Goal: Information Seeking & Learning: Learn about a topic

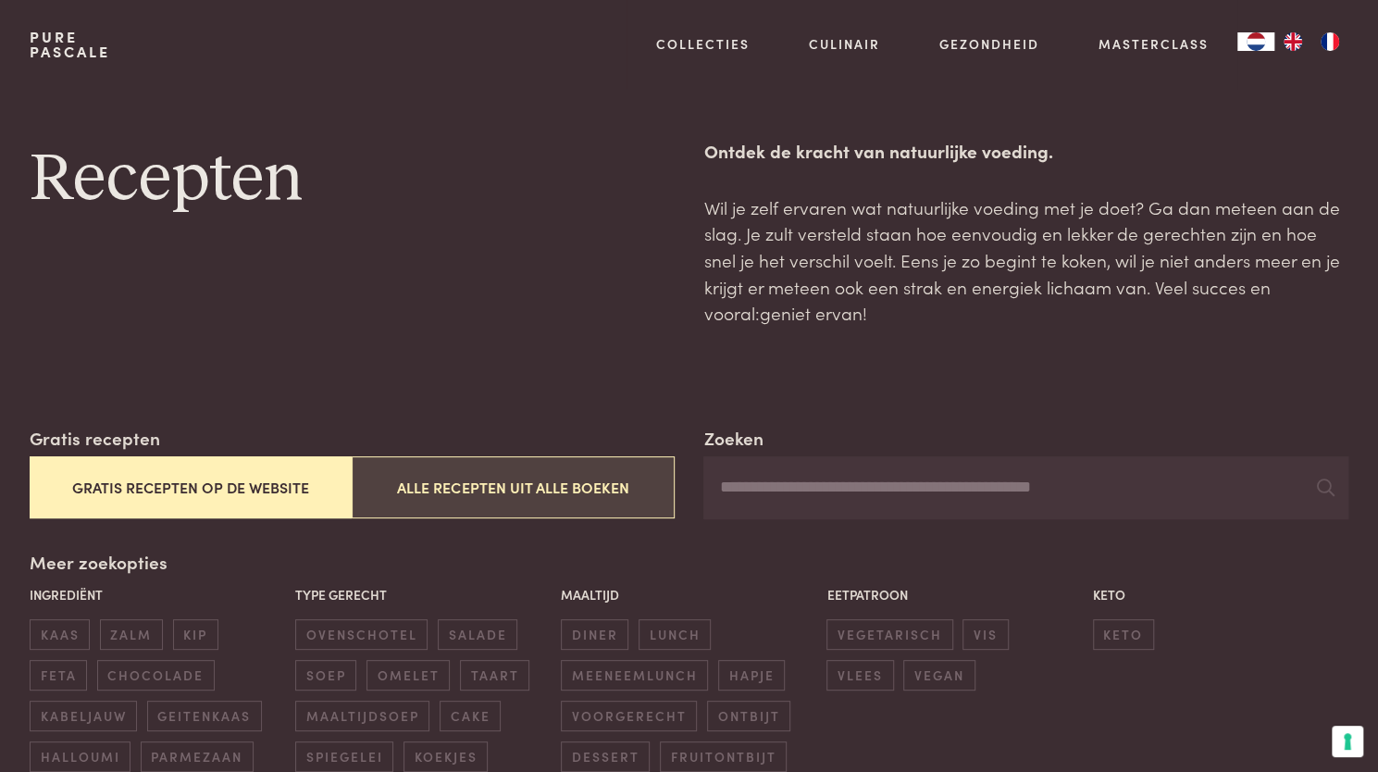
click at [522, 495] on button "Alle recepten uit alle boeken" at bounding box center [513, 487] width 322 height 62
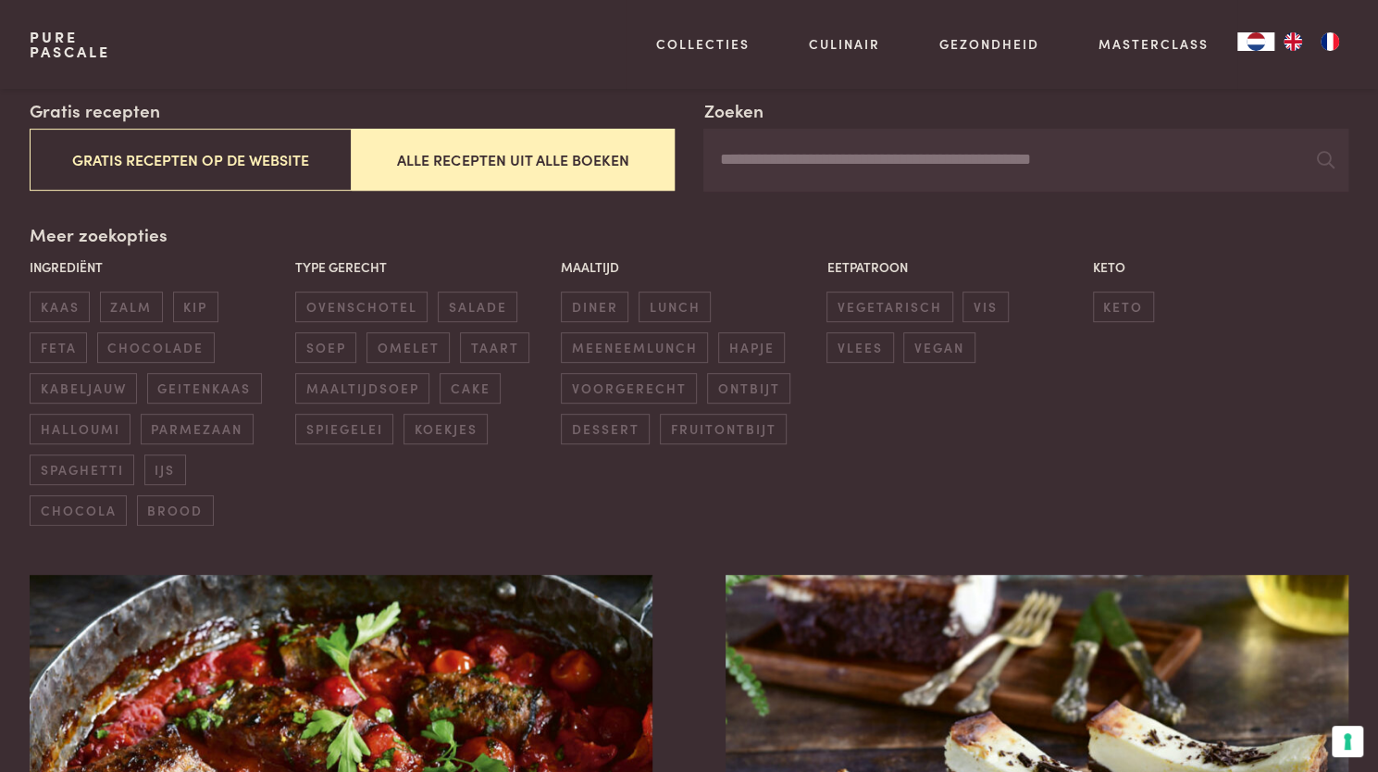
scroll to position [323, 0]
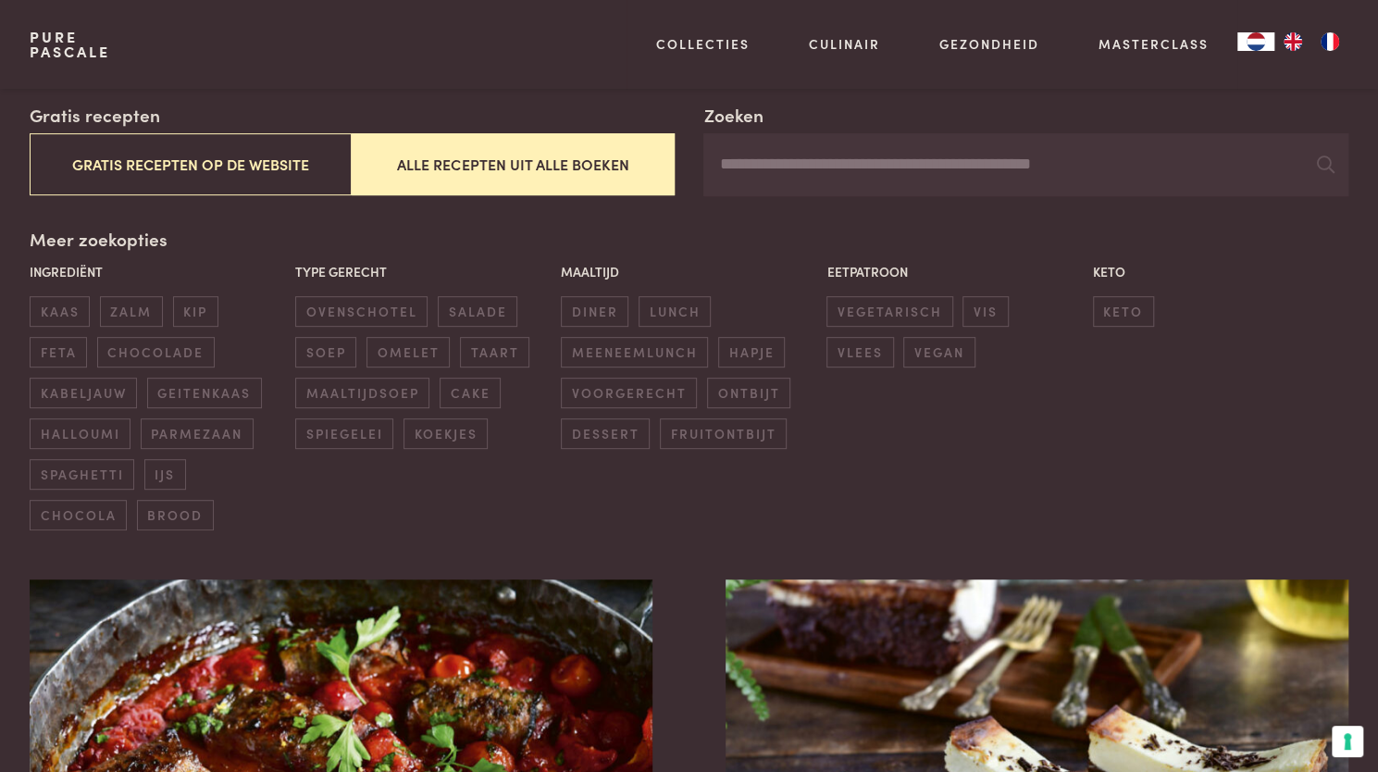
click at [779, 161] on input "Zoeken" at bounding box center [1026, 164] width 645 height 63
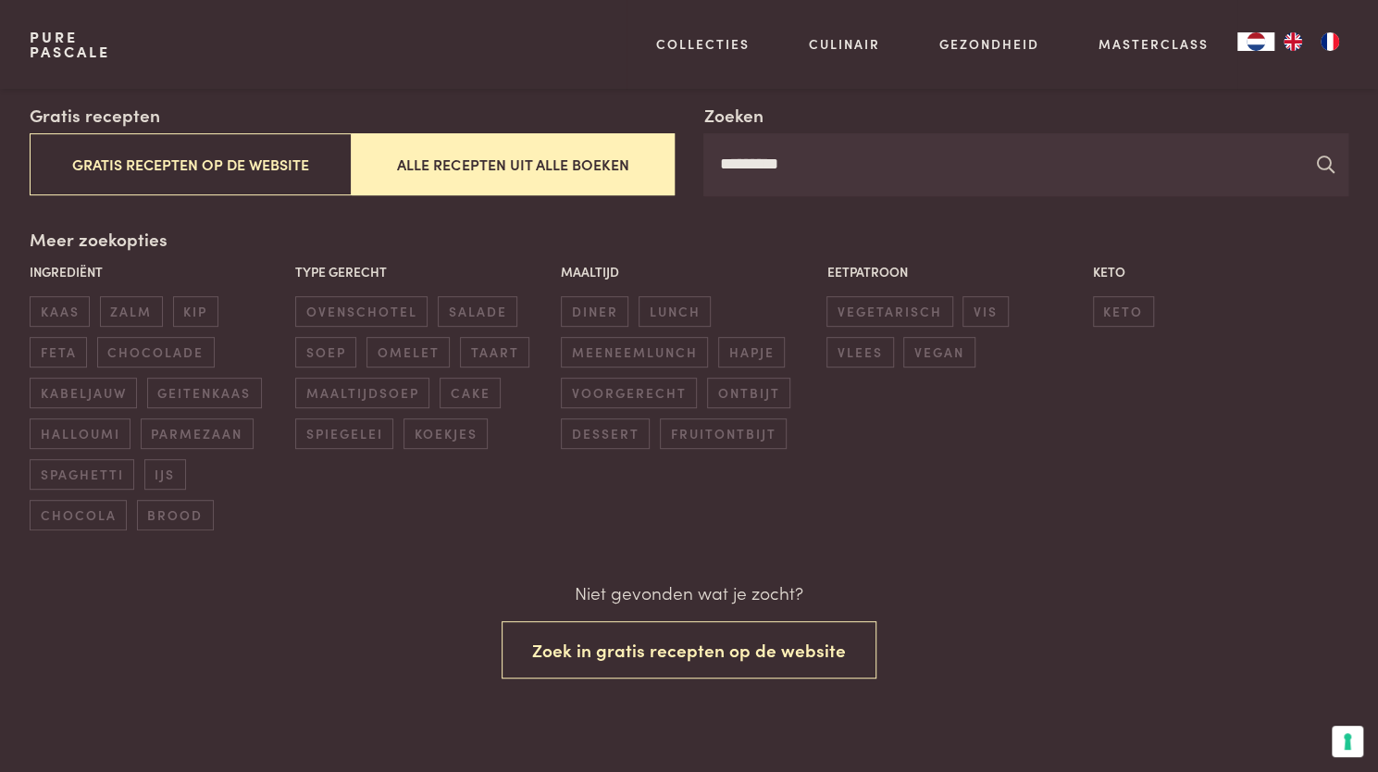
click at [1326, 165] on icon at bounding box center [1325, 165] width 18 height 18
click at [776, 159] on input "*********" at bounding box center [1026, 164] width 645 height 63
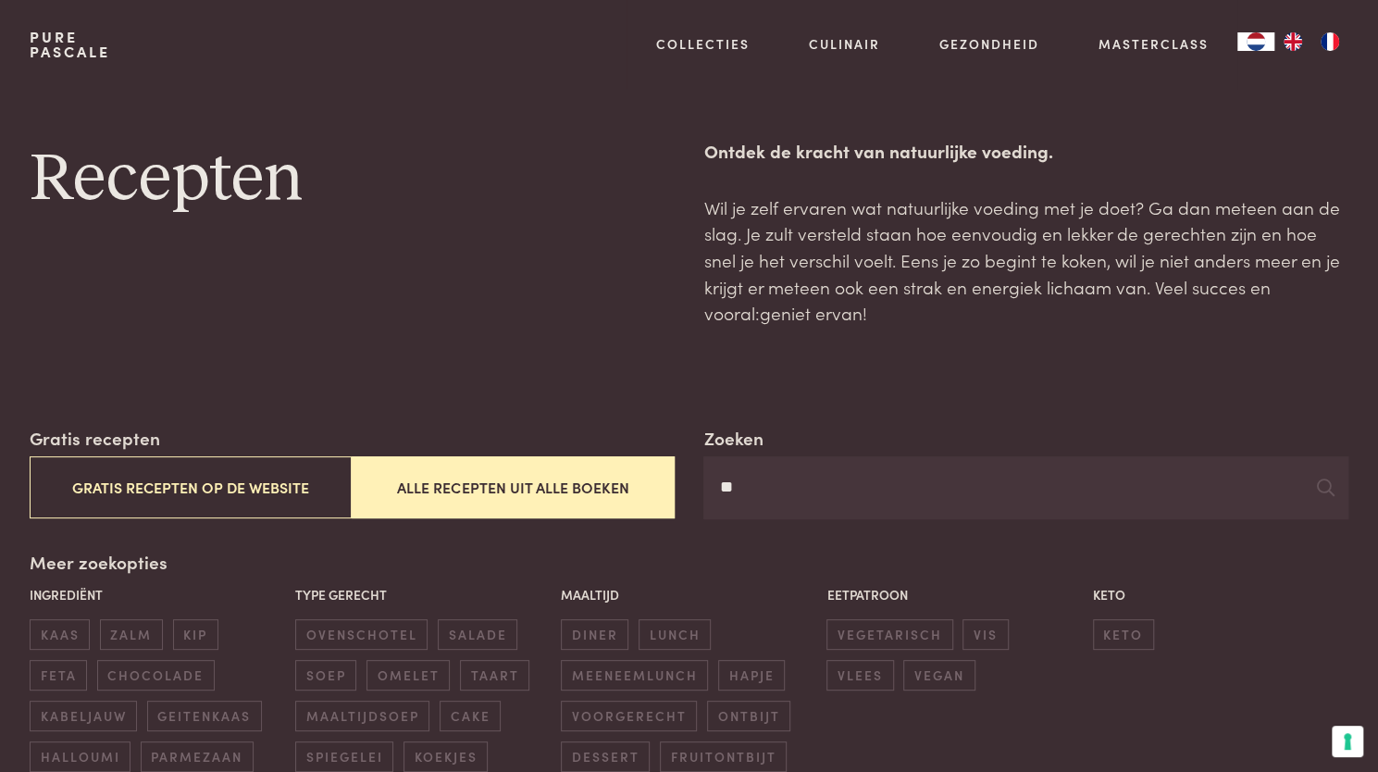
type input "*"
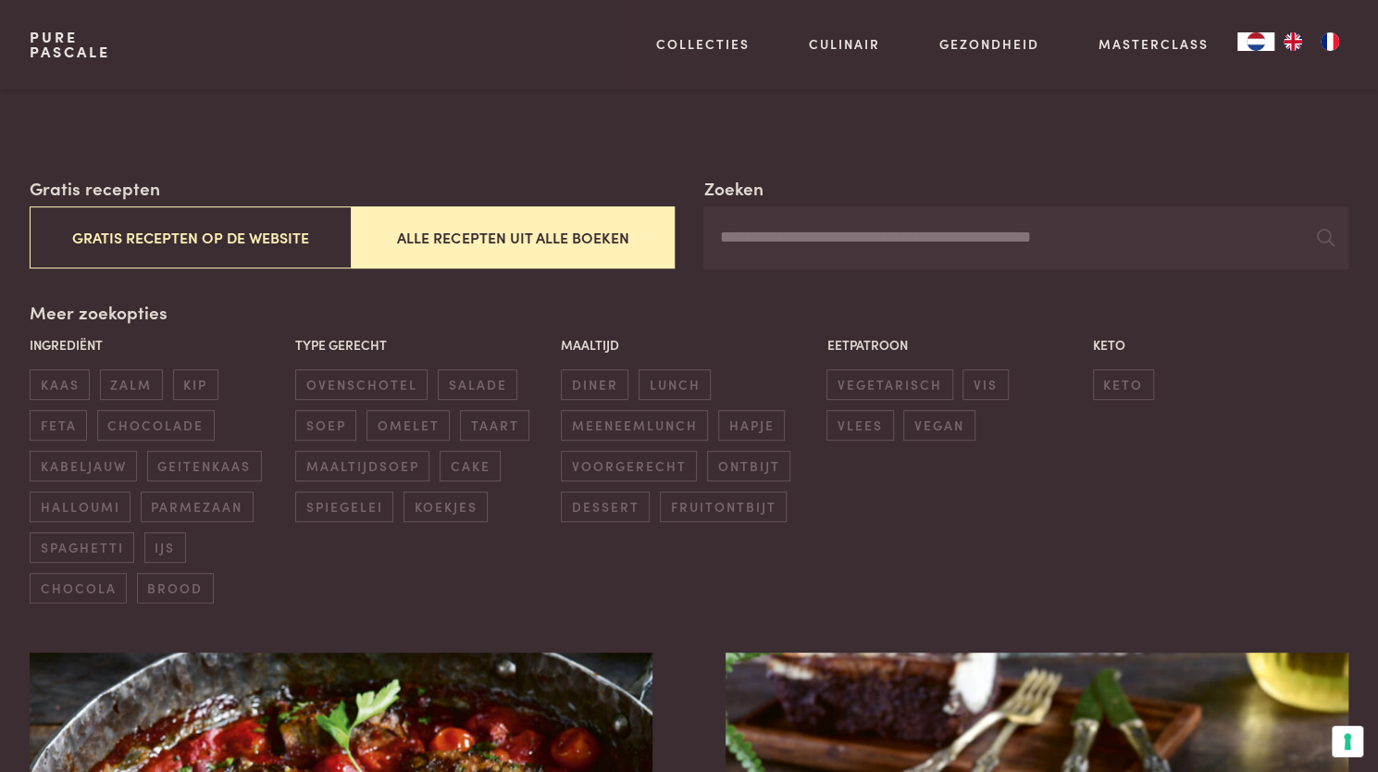
scroll to position [251, 0]
click at [391, 388] on span "ovenschotel" at bounding box center [361, 383] width 132 height 31
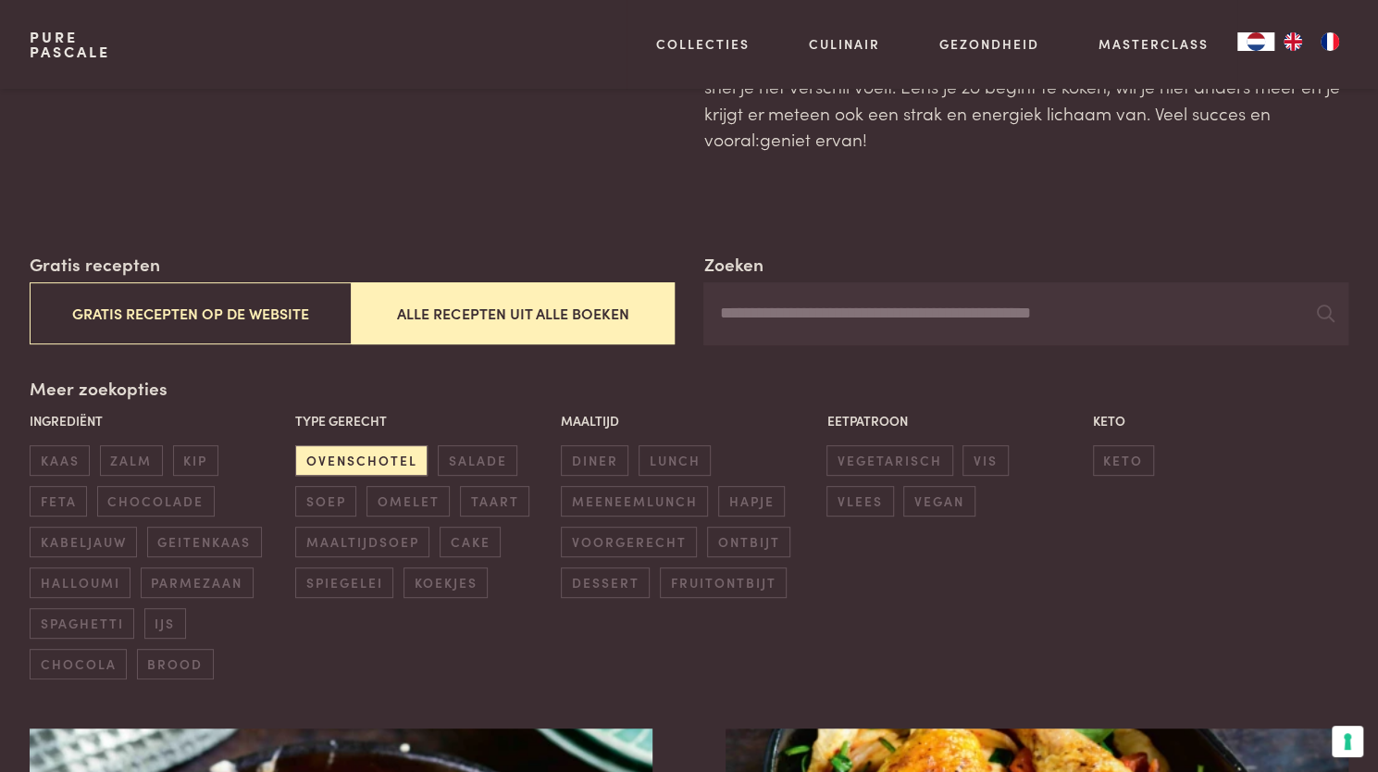
scroll to position [178, 0]
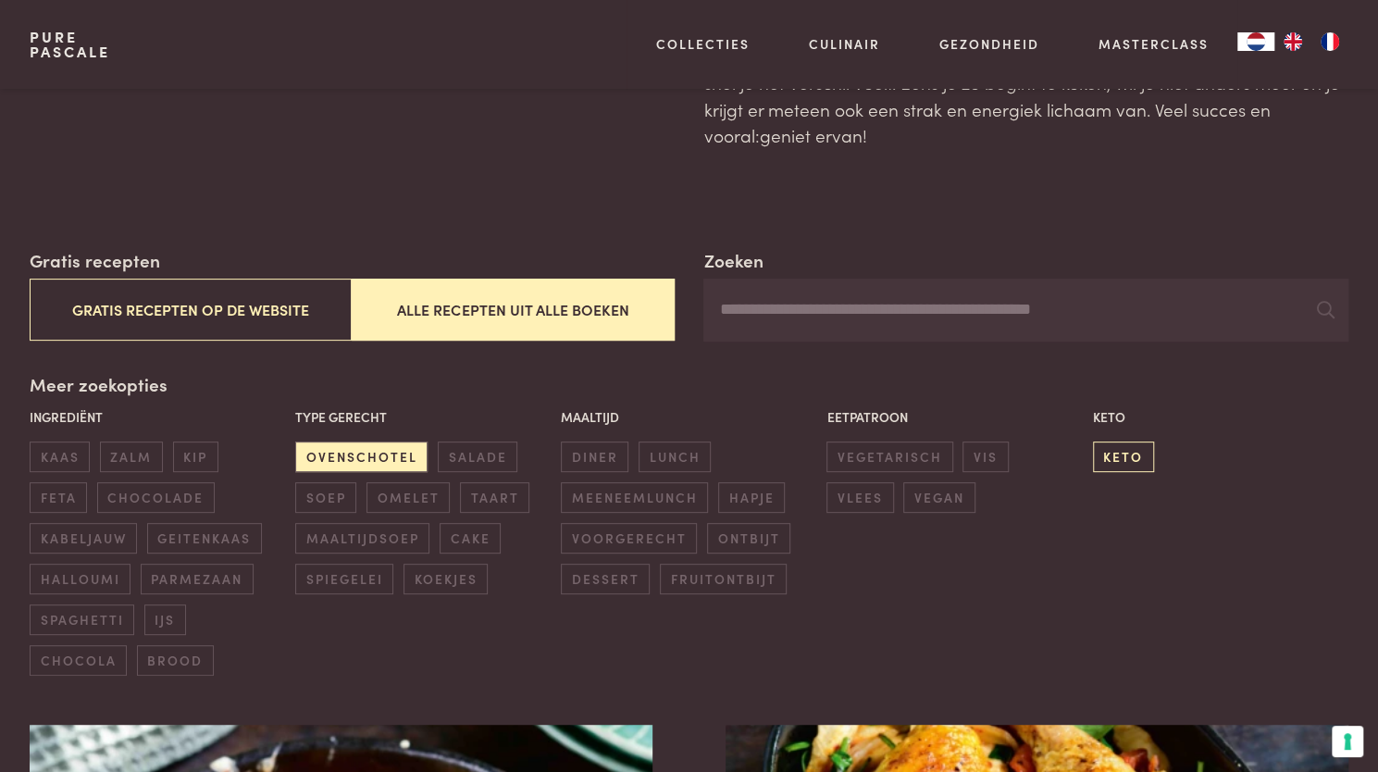
click at [1131, 449] on span "keto" at bounding box center [1123, 457] width 61 height 31
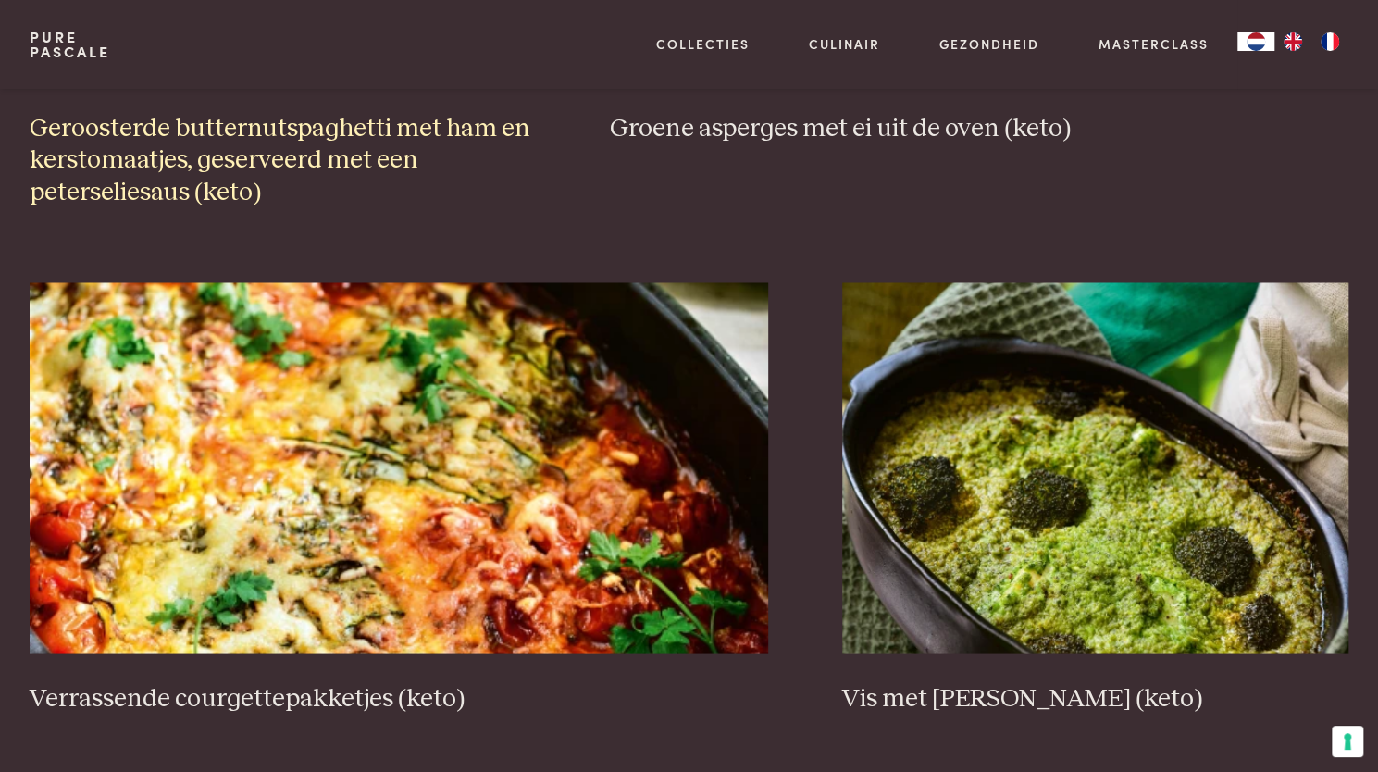
scroll to position [1735, 0]
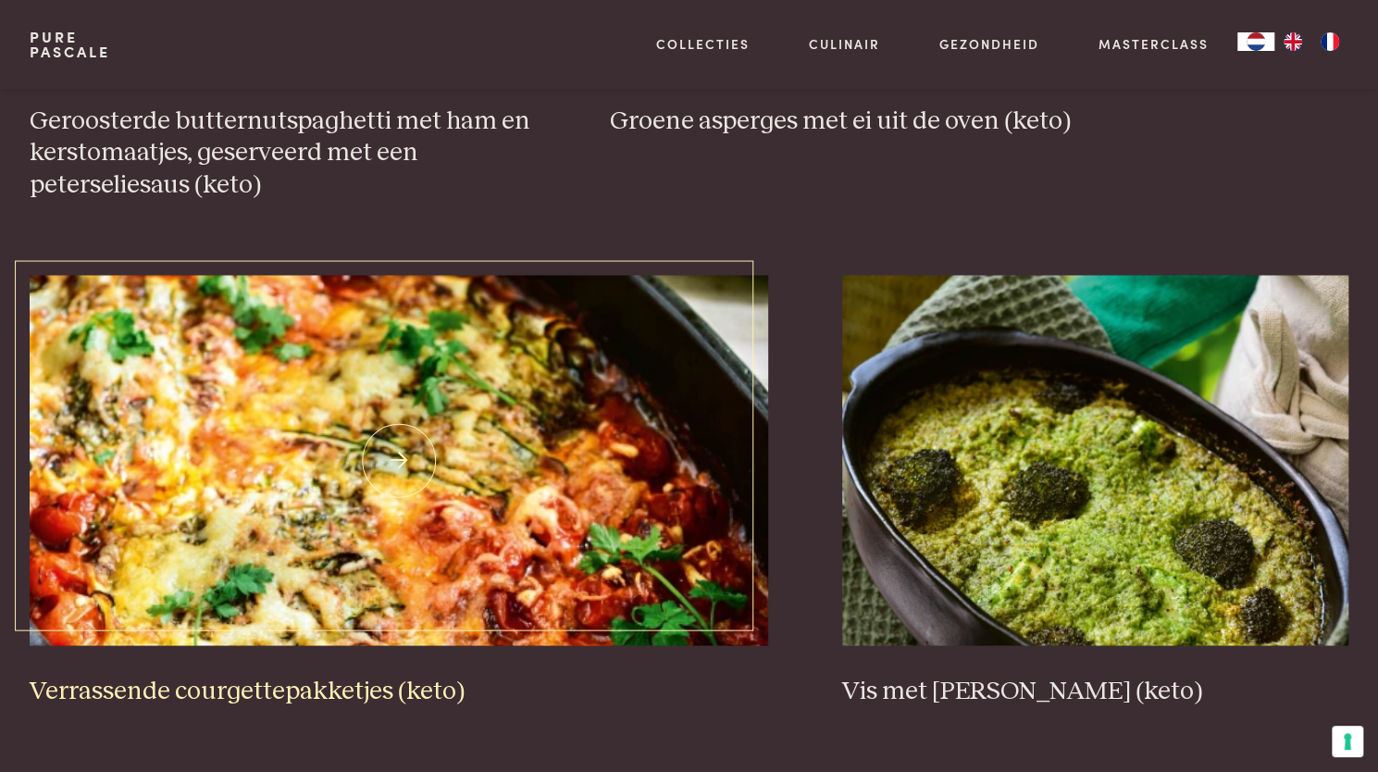
click at [518, 461] on img at bounding box center [399, 460] width 739 height 370
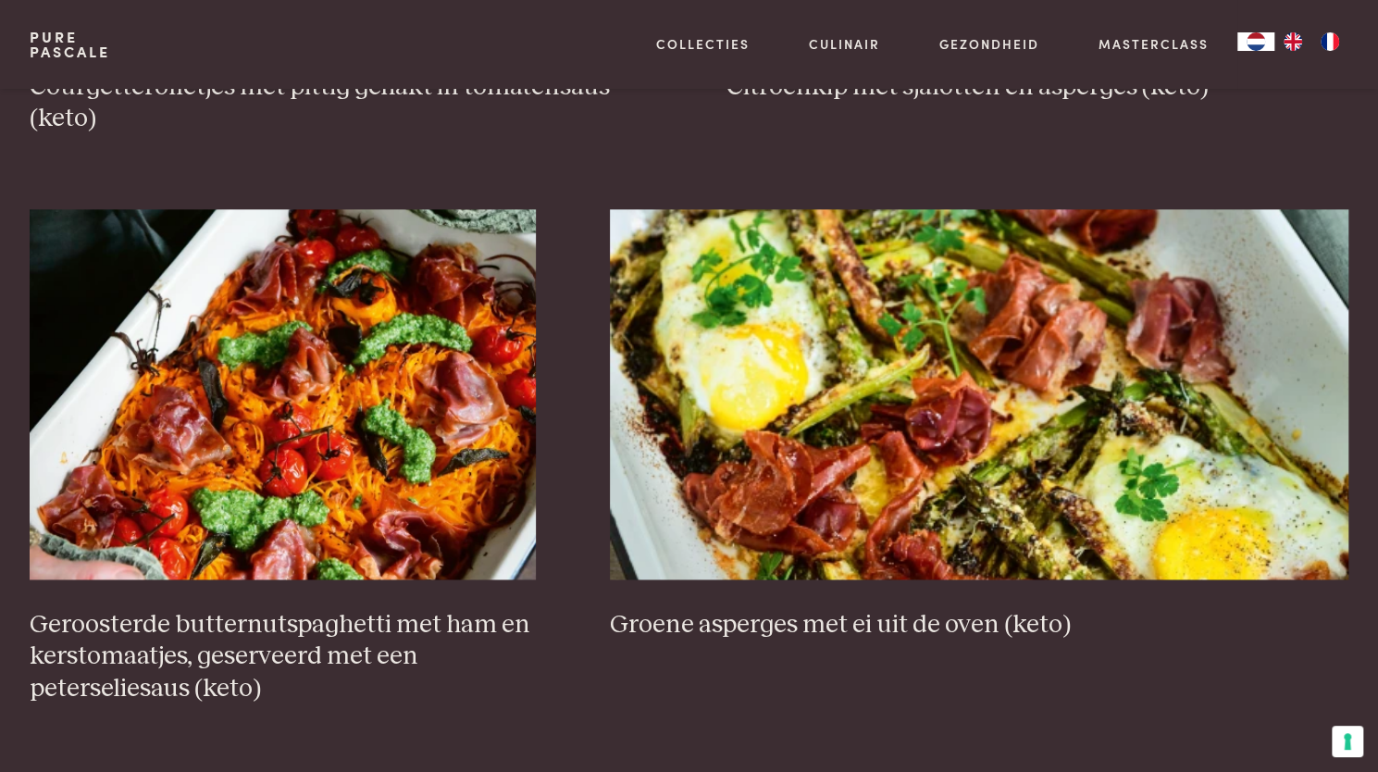
scroll to position [1205, 0]
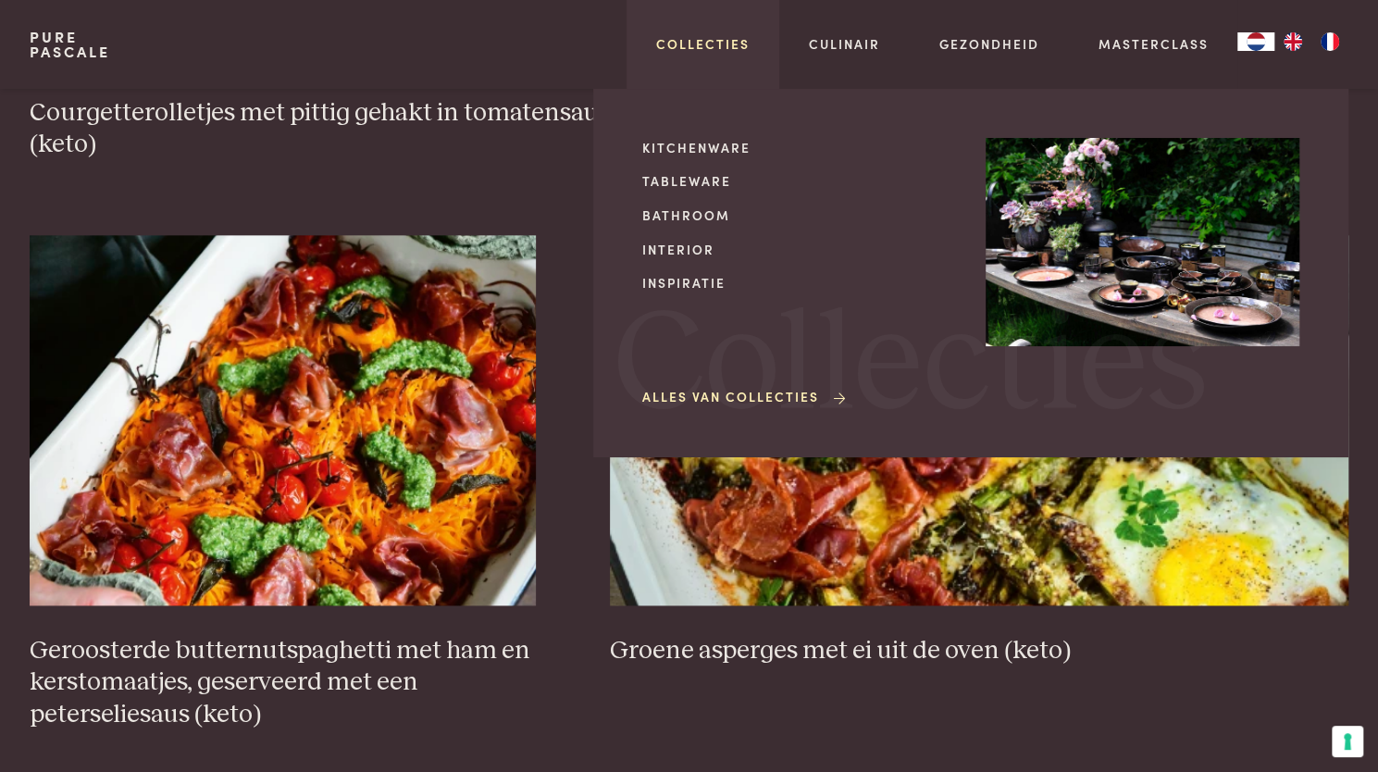
click at [724, 44] on link "Collecties" at bounding box center [702, 43] width 93 height 19
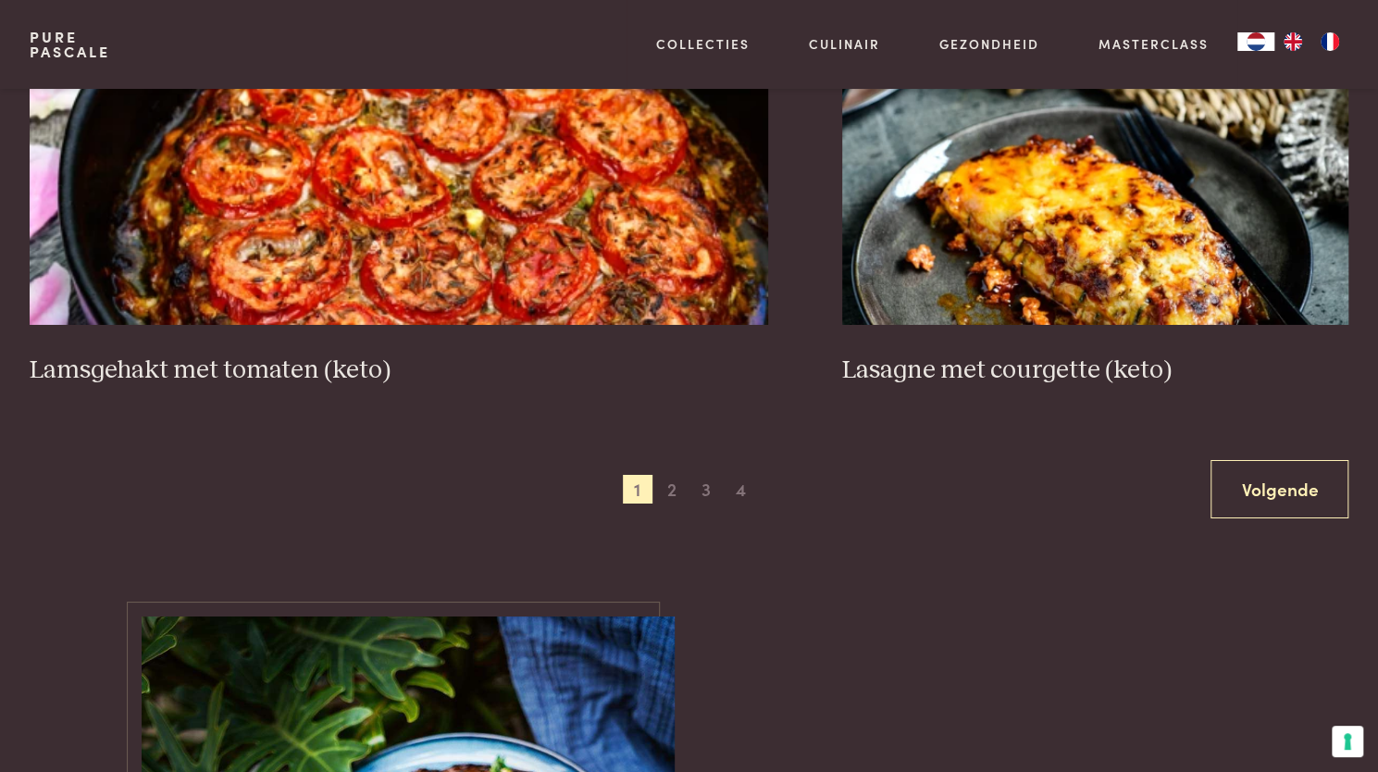
scroll to position [3636, 0]
click at [670, 474] on span "2" at bounding box center [672, 489] width 30 height 30
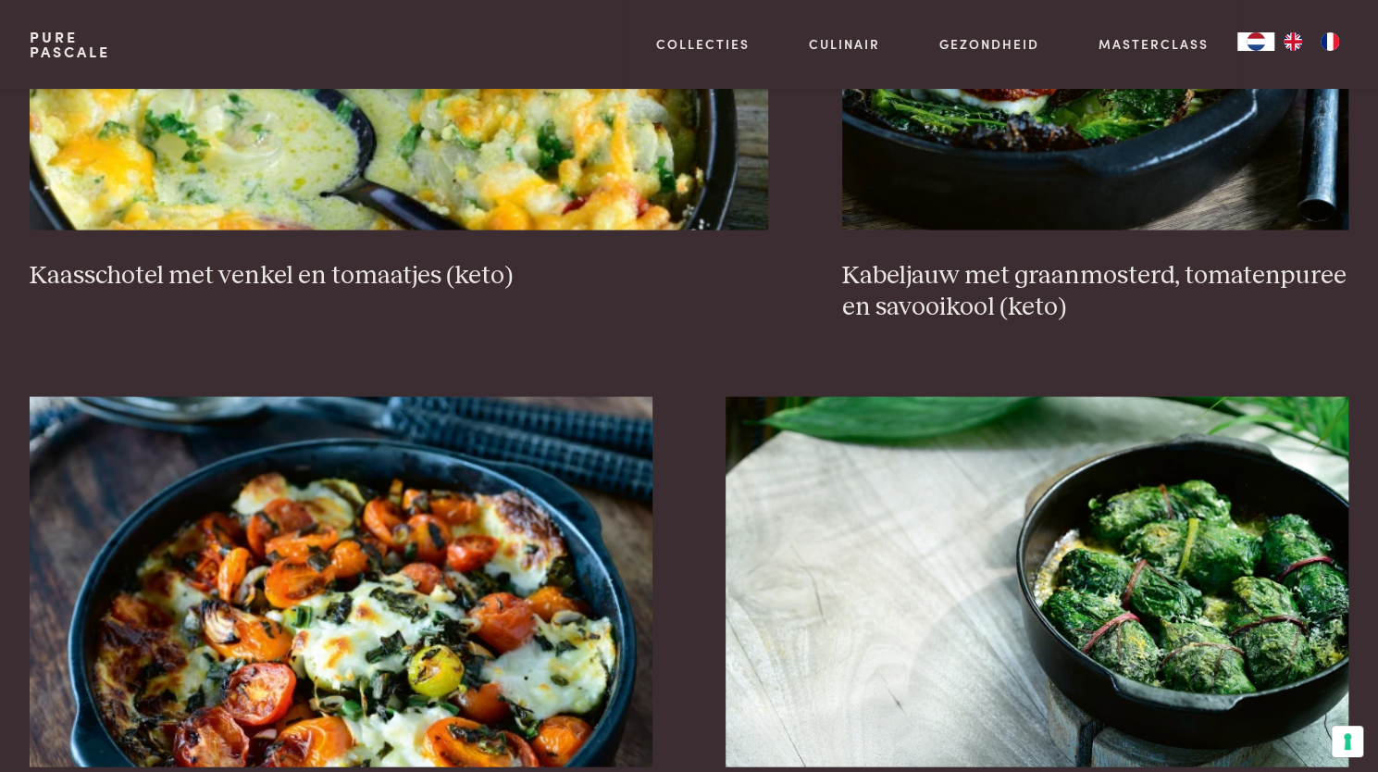
scroll to position [2195, 0]
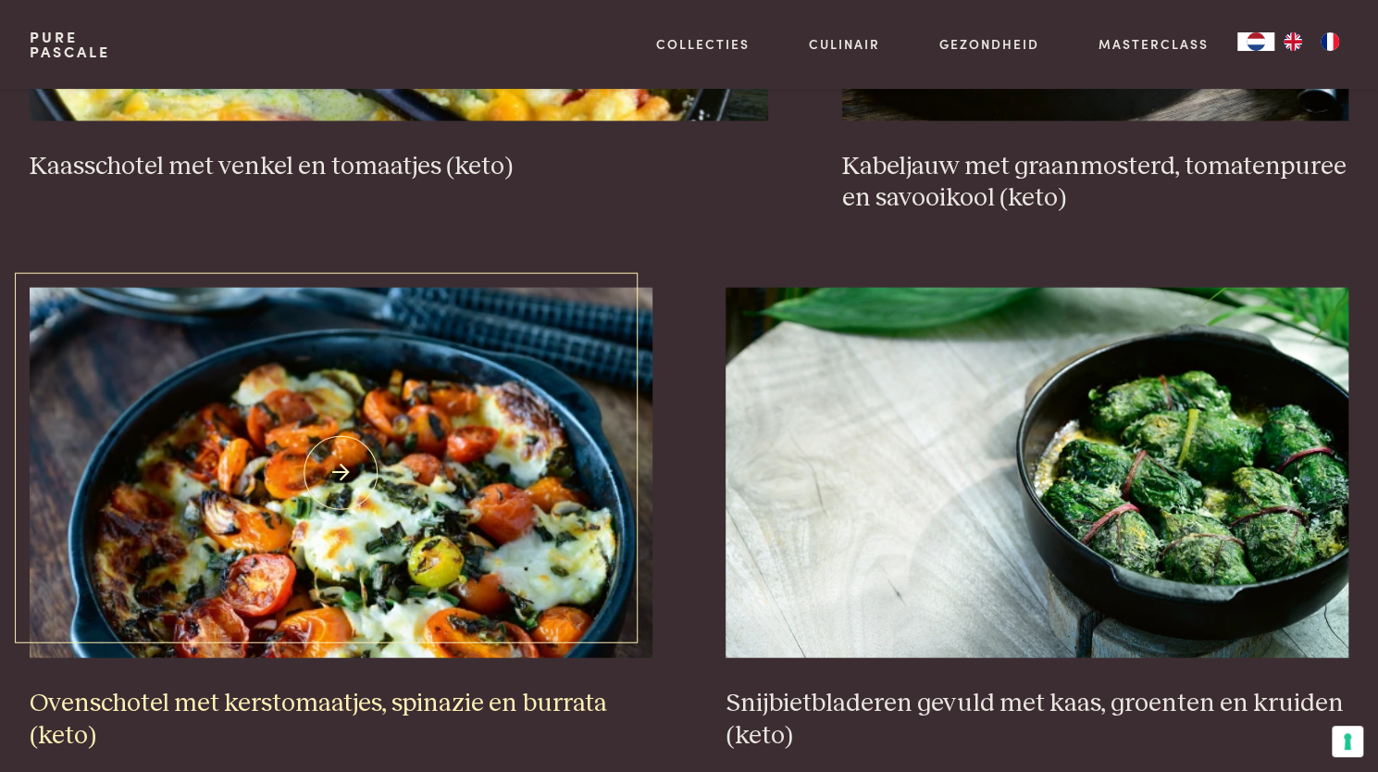
click at [489, 499] on img at bounding box center [341, 473] width 623 height 370
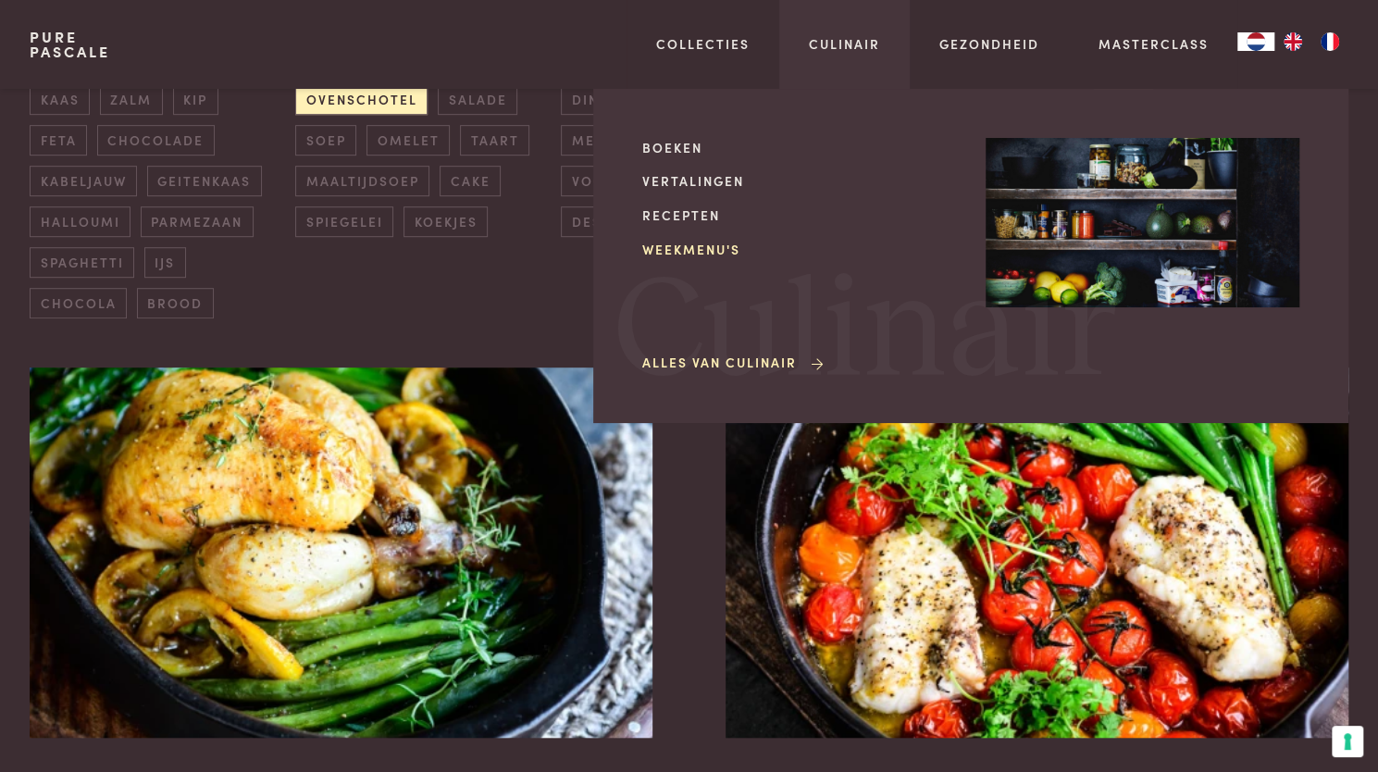
scroll to position [0, 0]
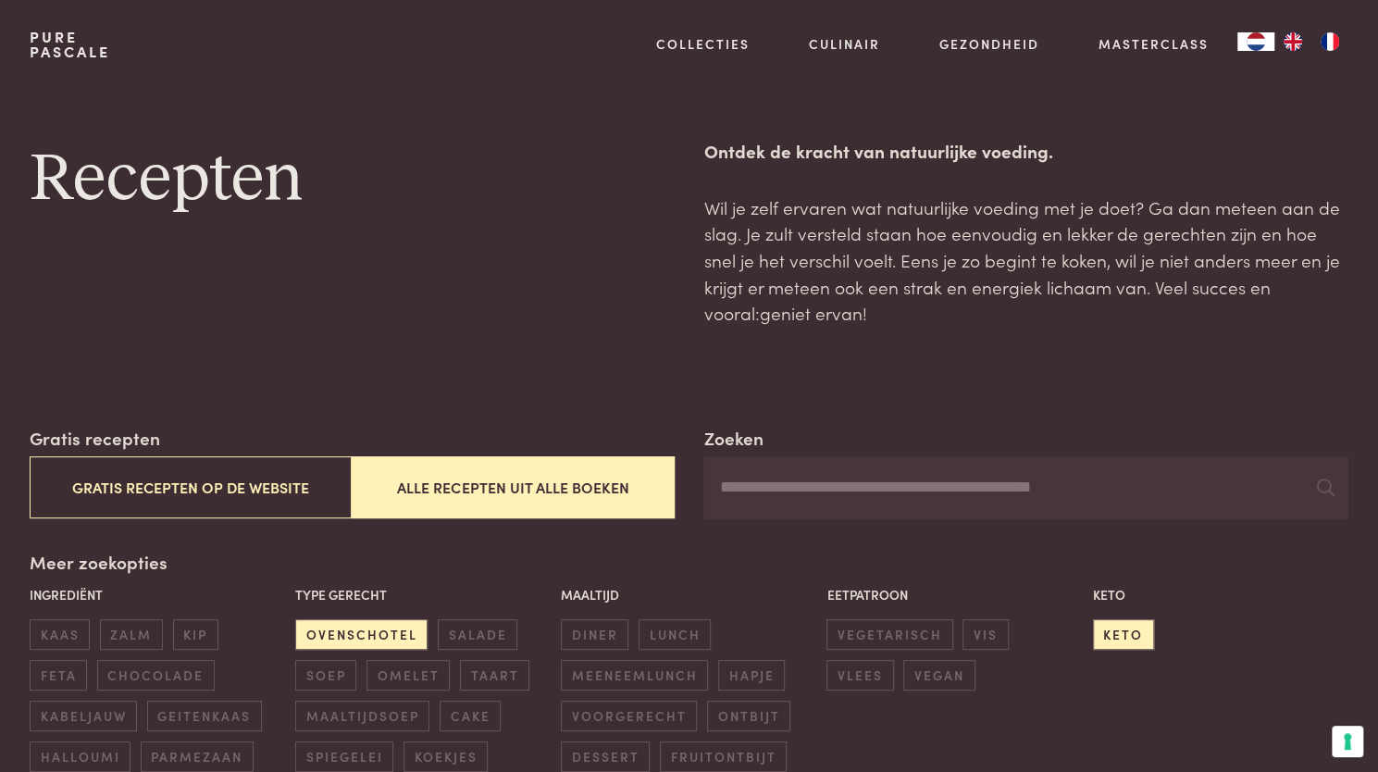
click at [865, 488] on input "Zoeken" at bounding box center [1026, 487] width 645 height 63
type input "******"
click at [1120, 638] on span "keto" at bounding box center [1123, 634] width 61 height 31
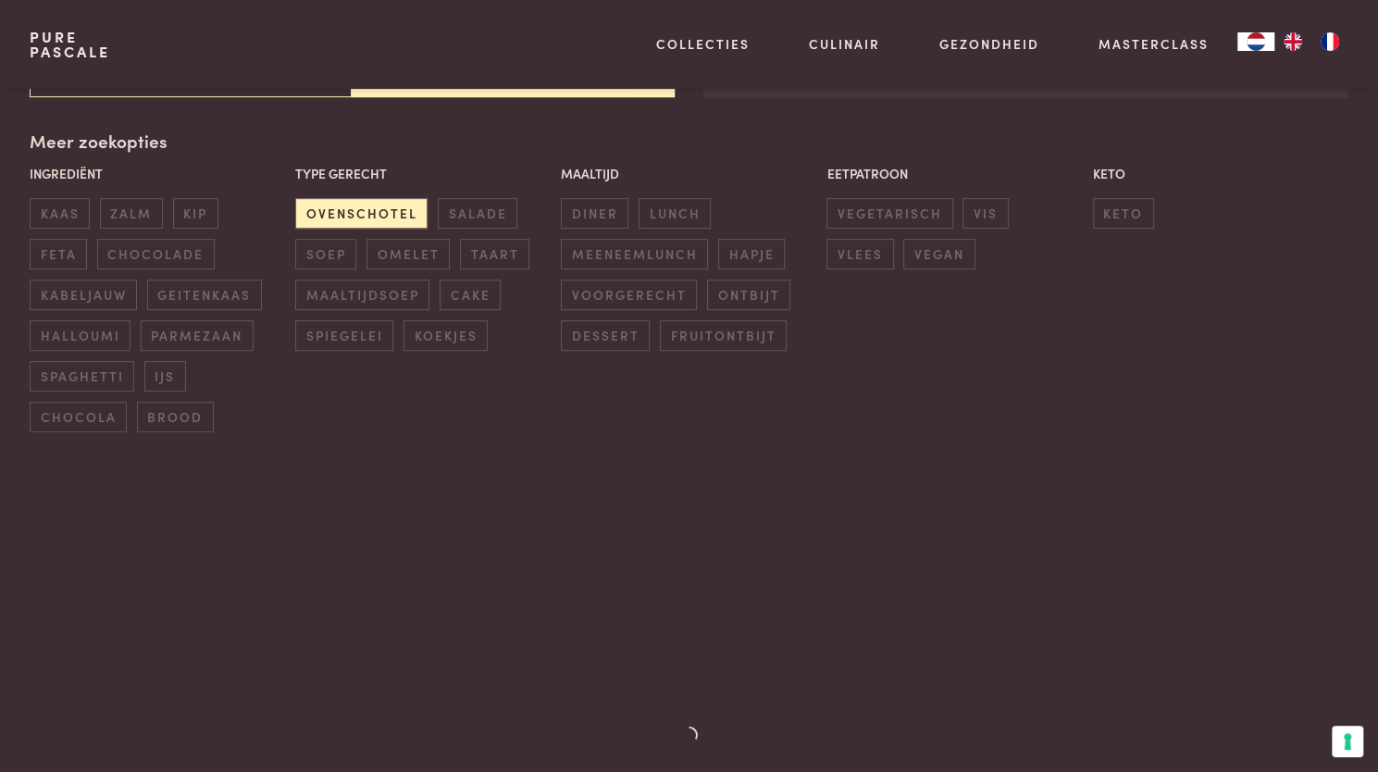
scroll to position [425, 0]
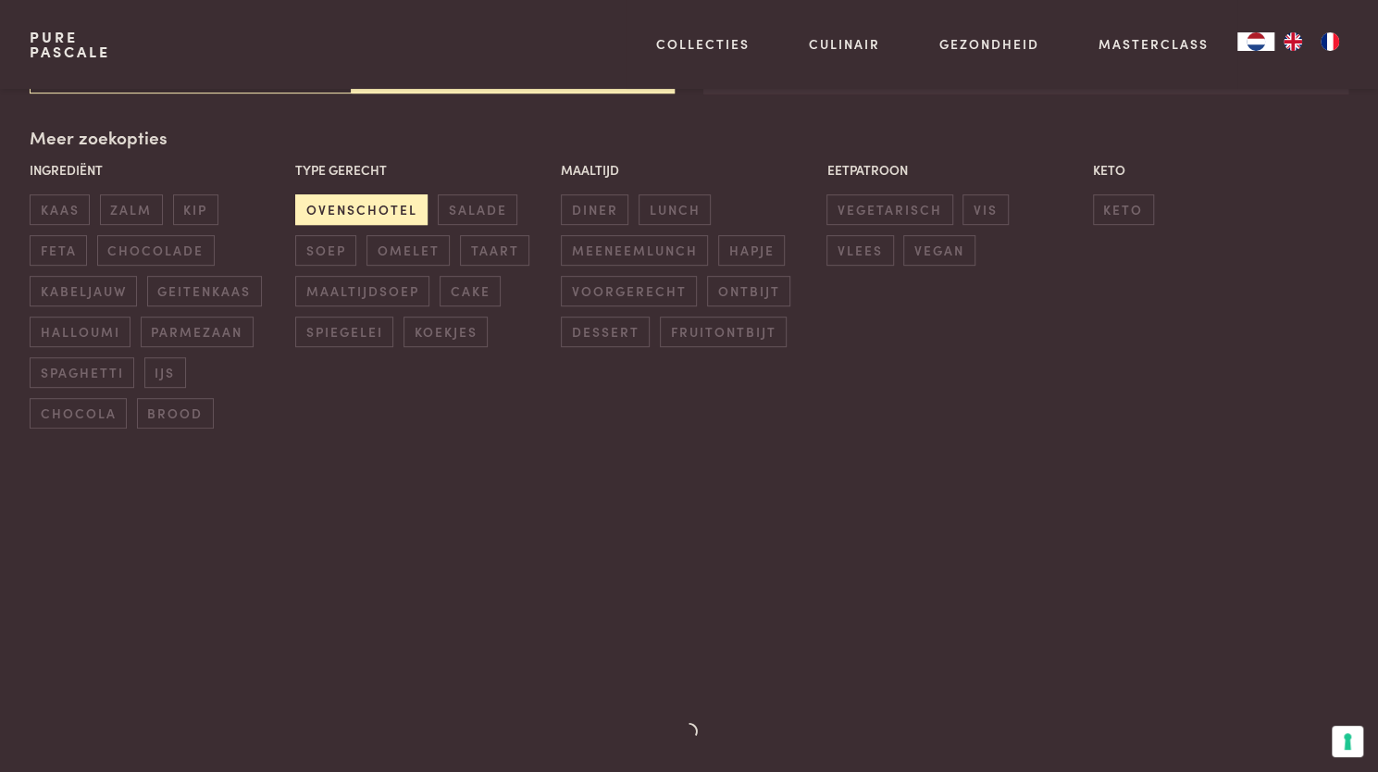
click at [391, 219] on span "ovenschotel" at bounding box center [361, 209] width 132 height 31
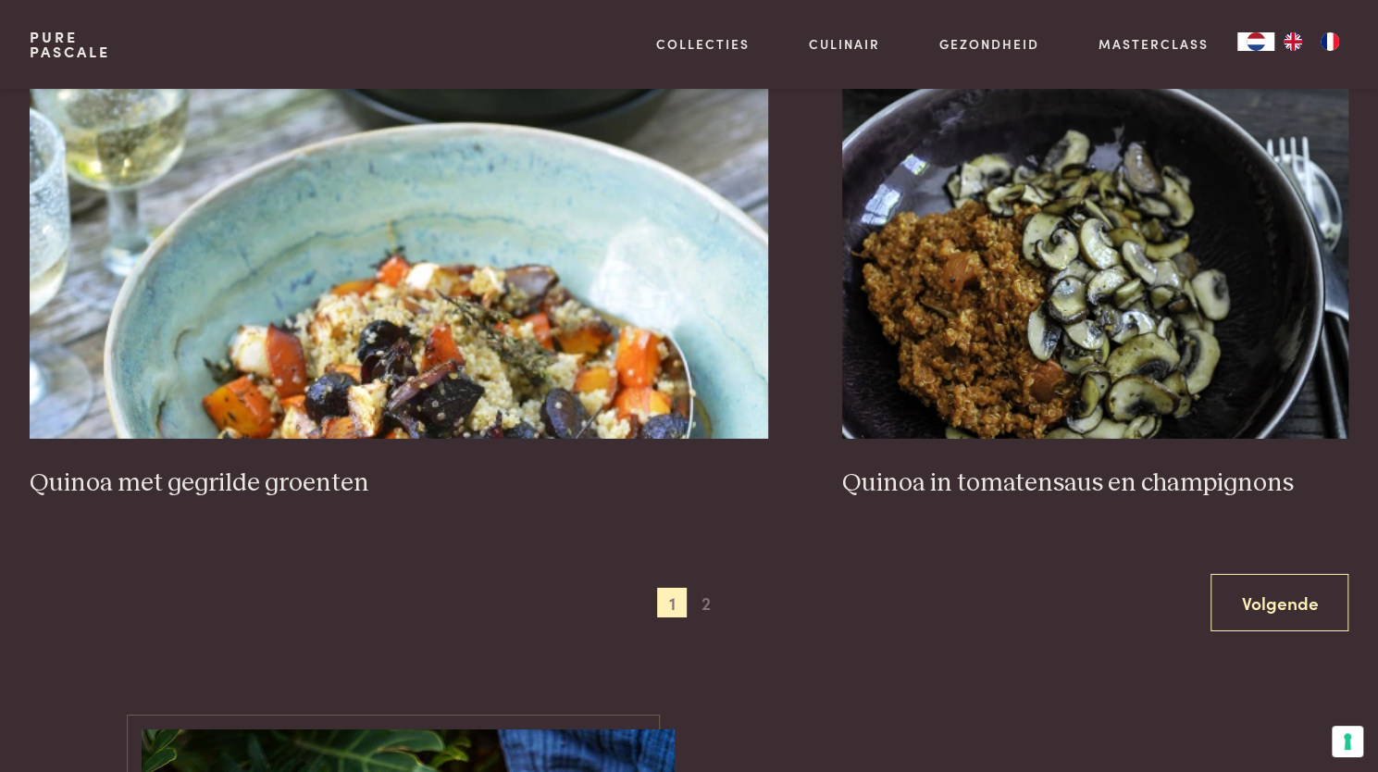
scroll to position [3452, 0]
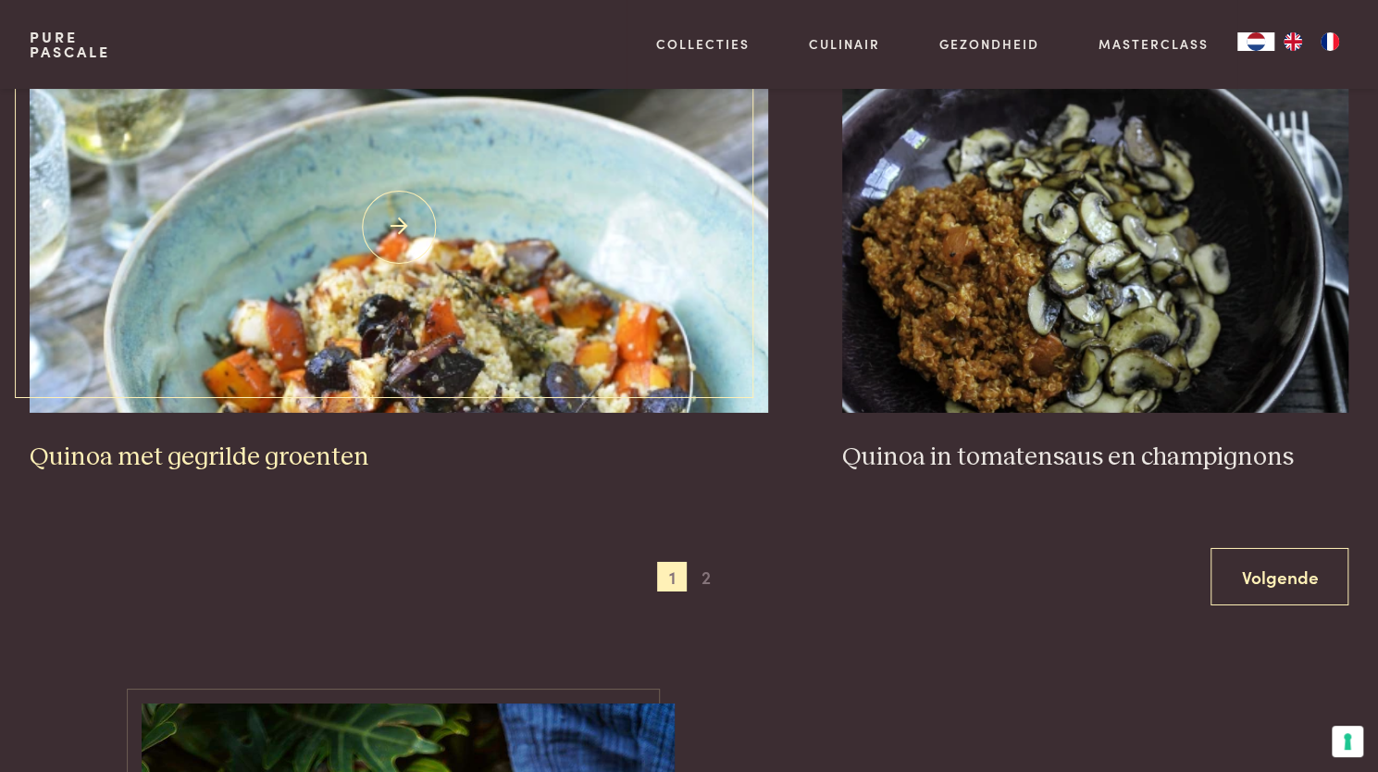
click at [539, 271] on img at bounding box center [399, 228] width 739 height 370
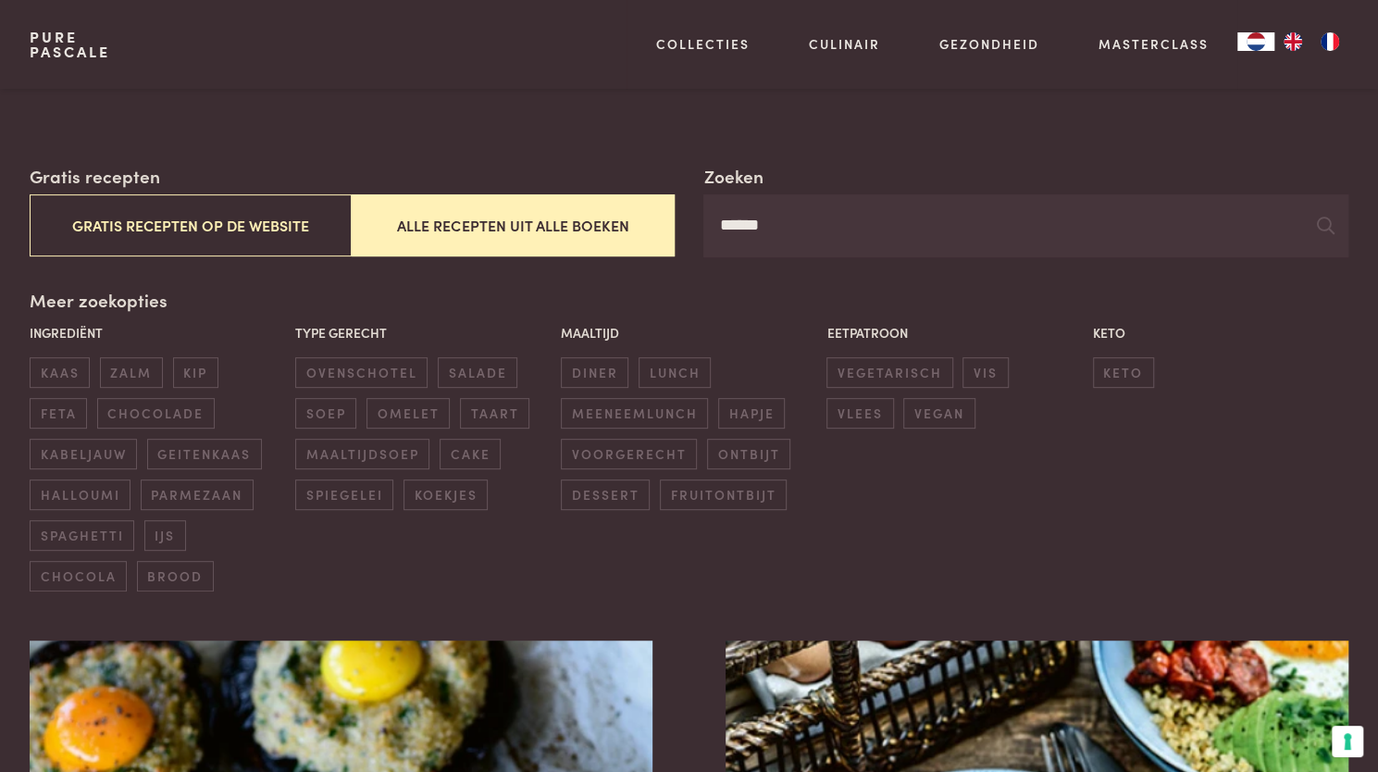
scroll to position [261, 0]
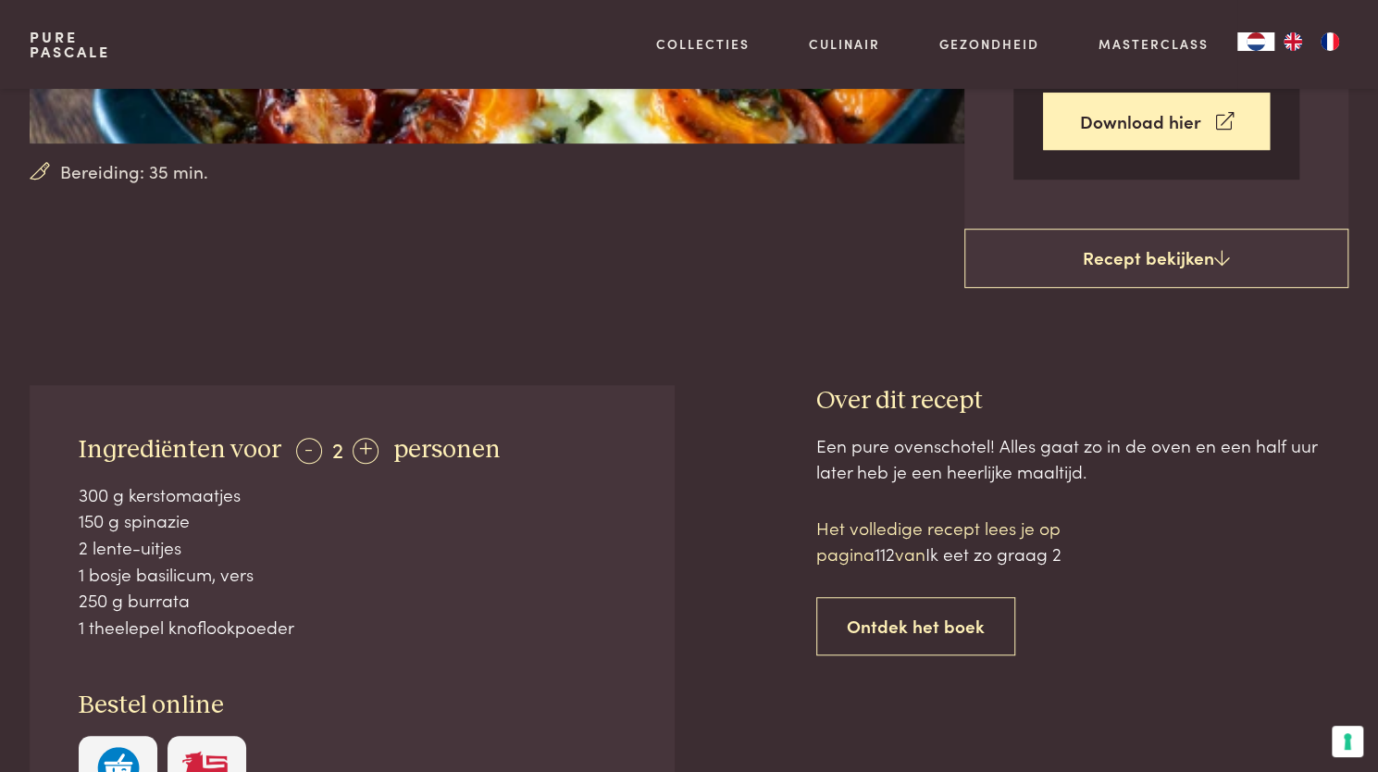
scroll to position [538, 0]
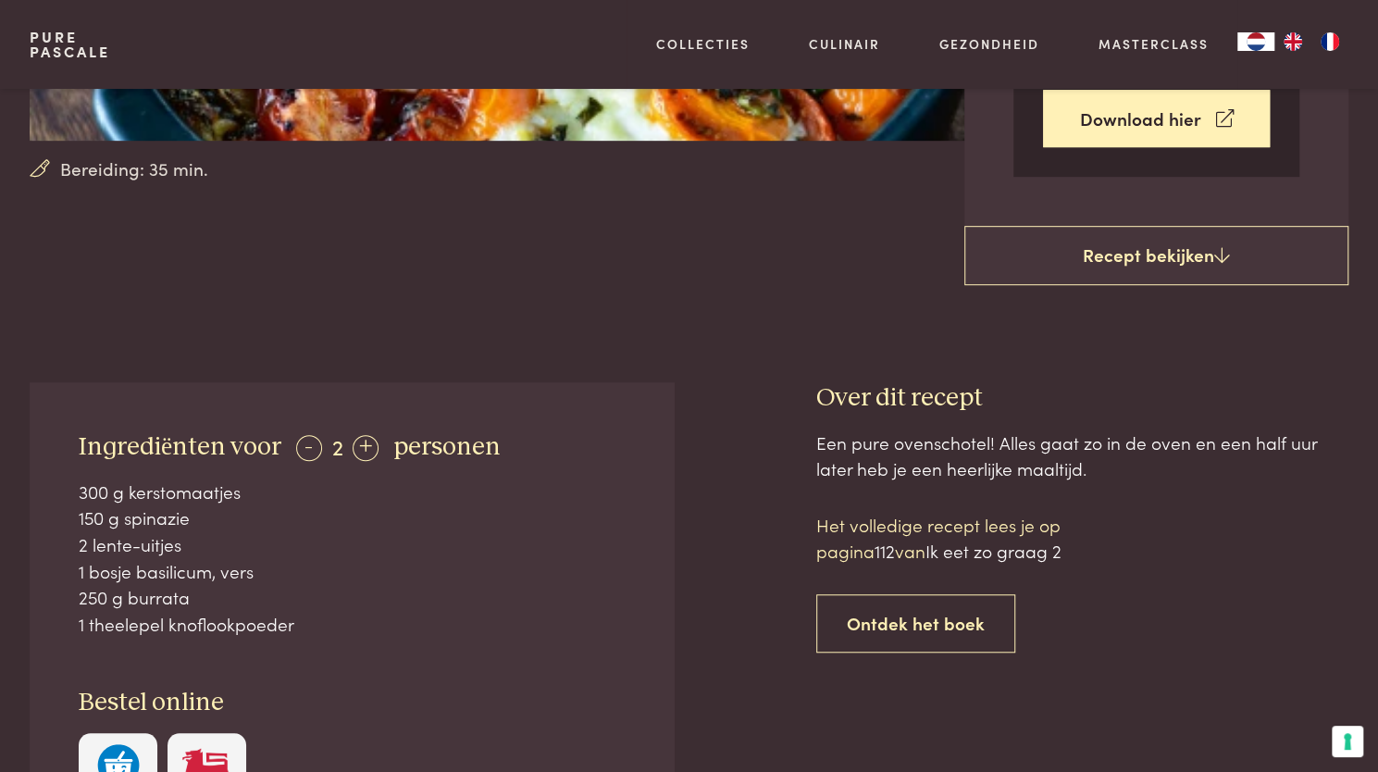
click at [1006, 551] on span "Ik eet zo graag 2" at bounding box center [994, 550] width 136 height 25
click at [1042, 551] on span "Ik eet zo graag 2" at bounding box center [994, 550] width 136 height 25
drag, startPoint x: 1042, startPoint y: 551, endPoint x: 955, endPoint y: 622, distance: 112.5
click at [955, 622] on div "Het volledige recept lees je op pagina 112 van Ik eet zo graag 2 Ontdek het boek" at bounding box center [973, 582] width 315 height 141
click at [955, 622] on link "Ontdek het boek" at bounding box center [915, 623] width 199 height 58
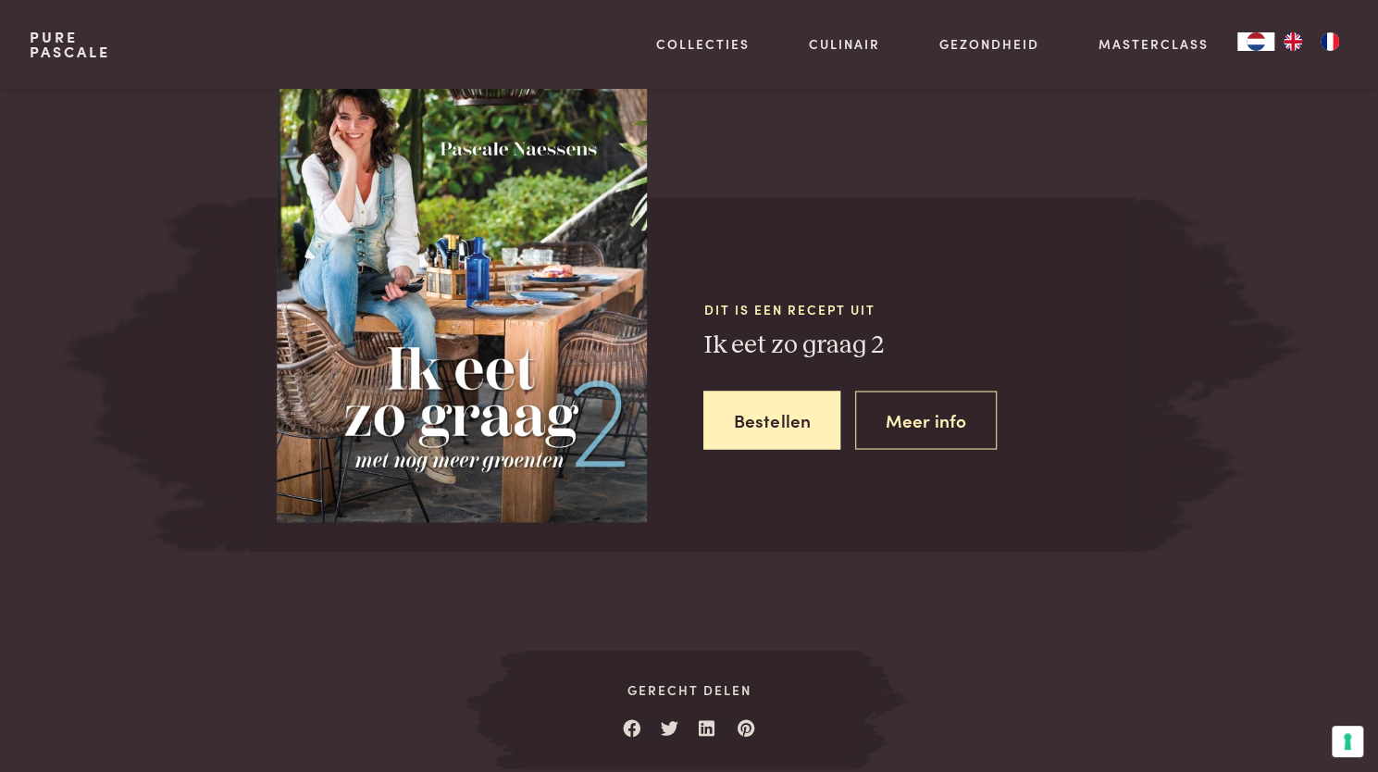
scroll to position [1717, 0]
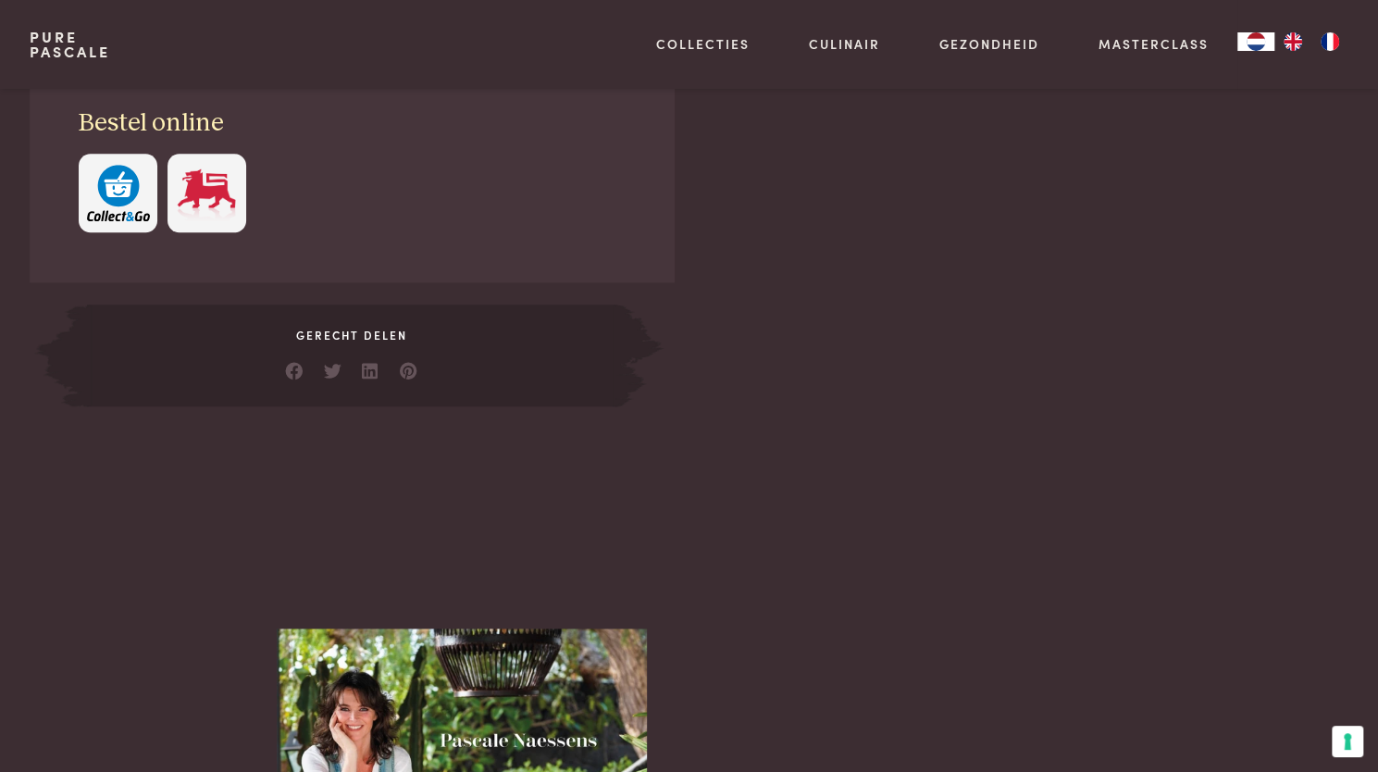
scroll to position [1099, 0]
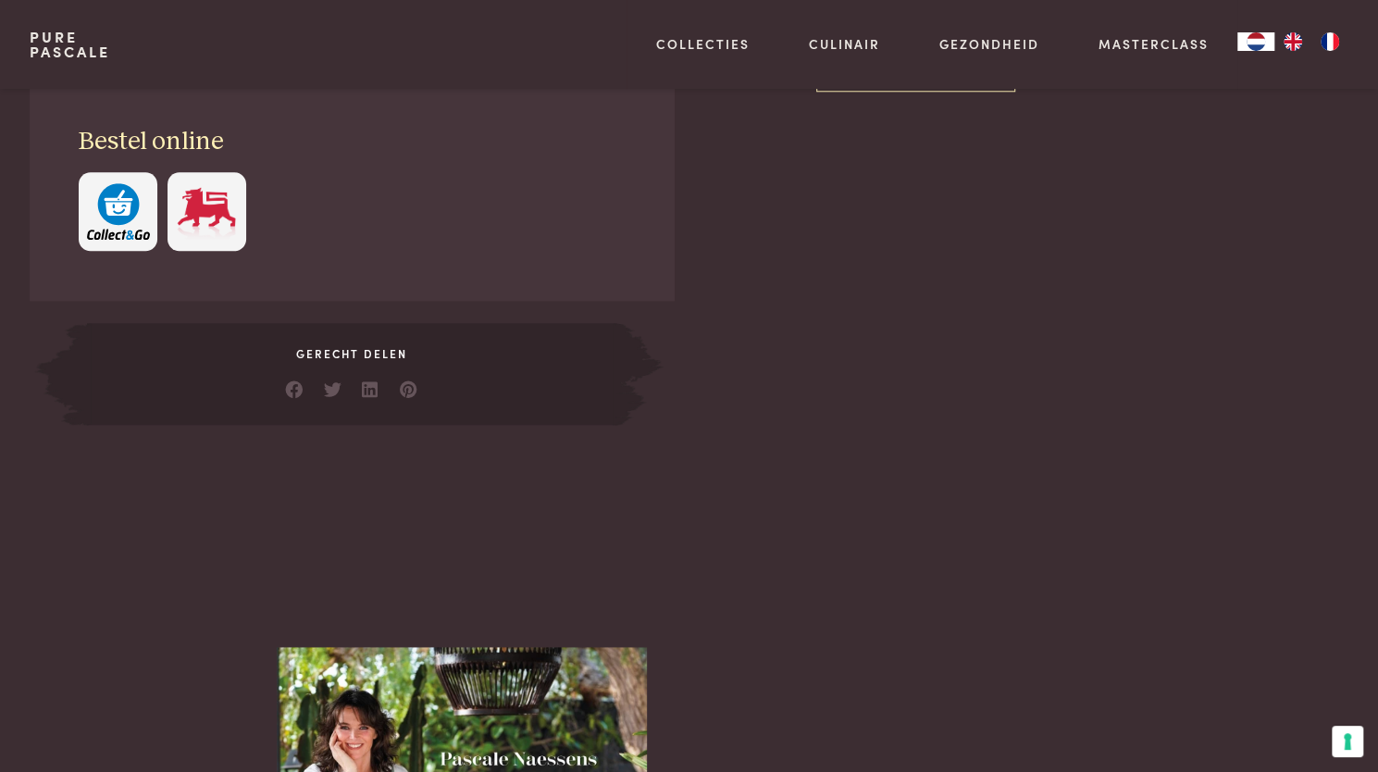
scroll to position [1717, 0]
